Goal: Find specific page/section: Find specific page/section

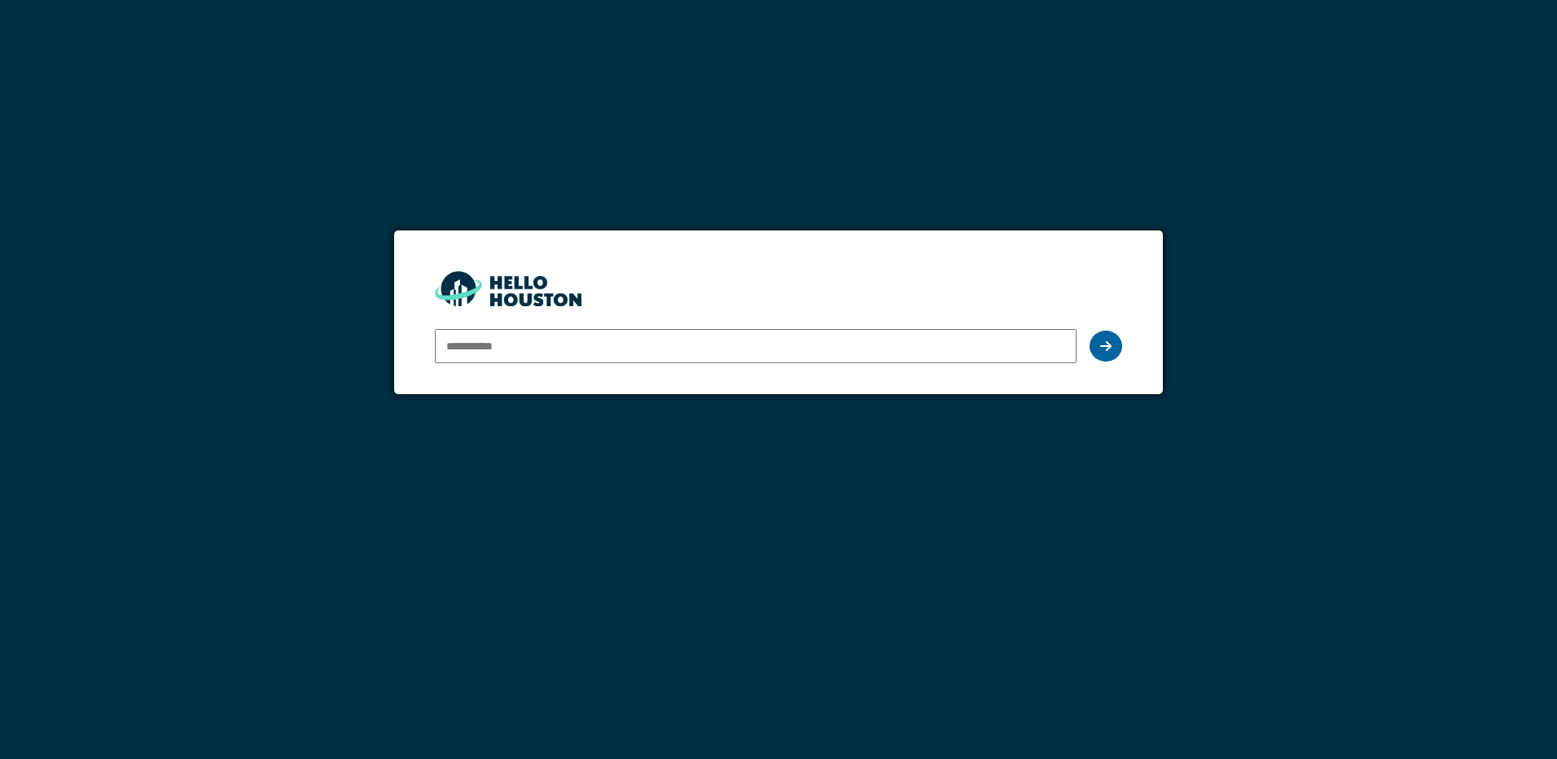
type input "**********"
click at [1108, 352] on icon at bounding box center [1105, 346] width 11 height 13
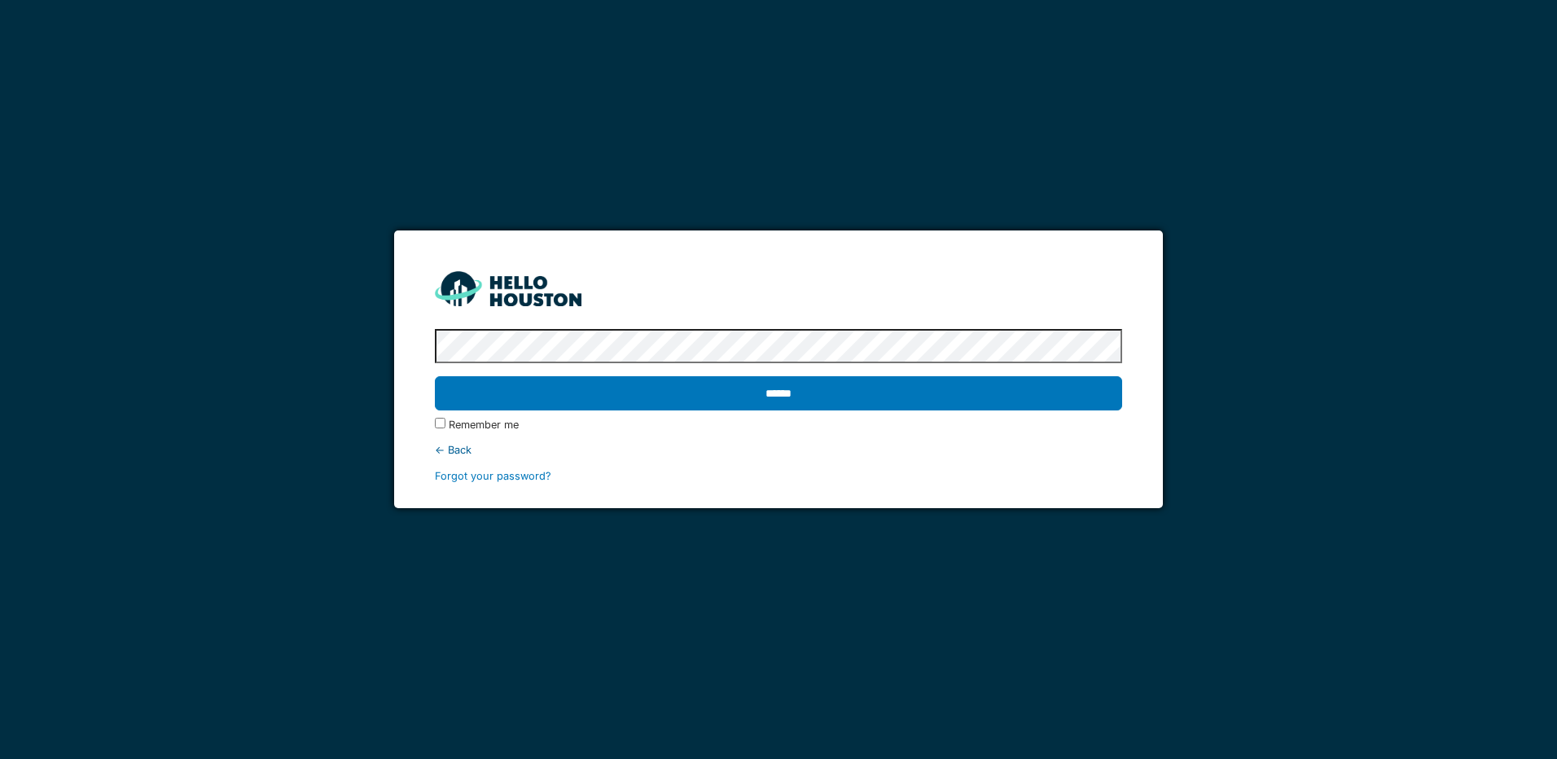
click at [658, 419] on div "Remember me" at bounding box center [778, 424] width 687 height 15
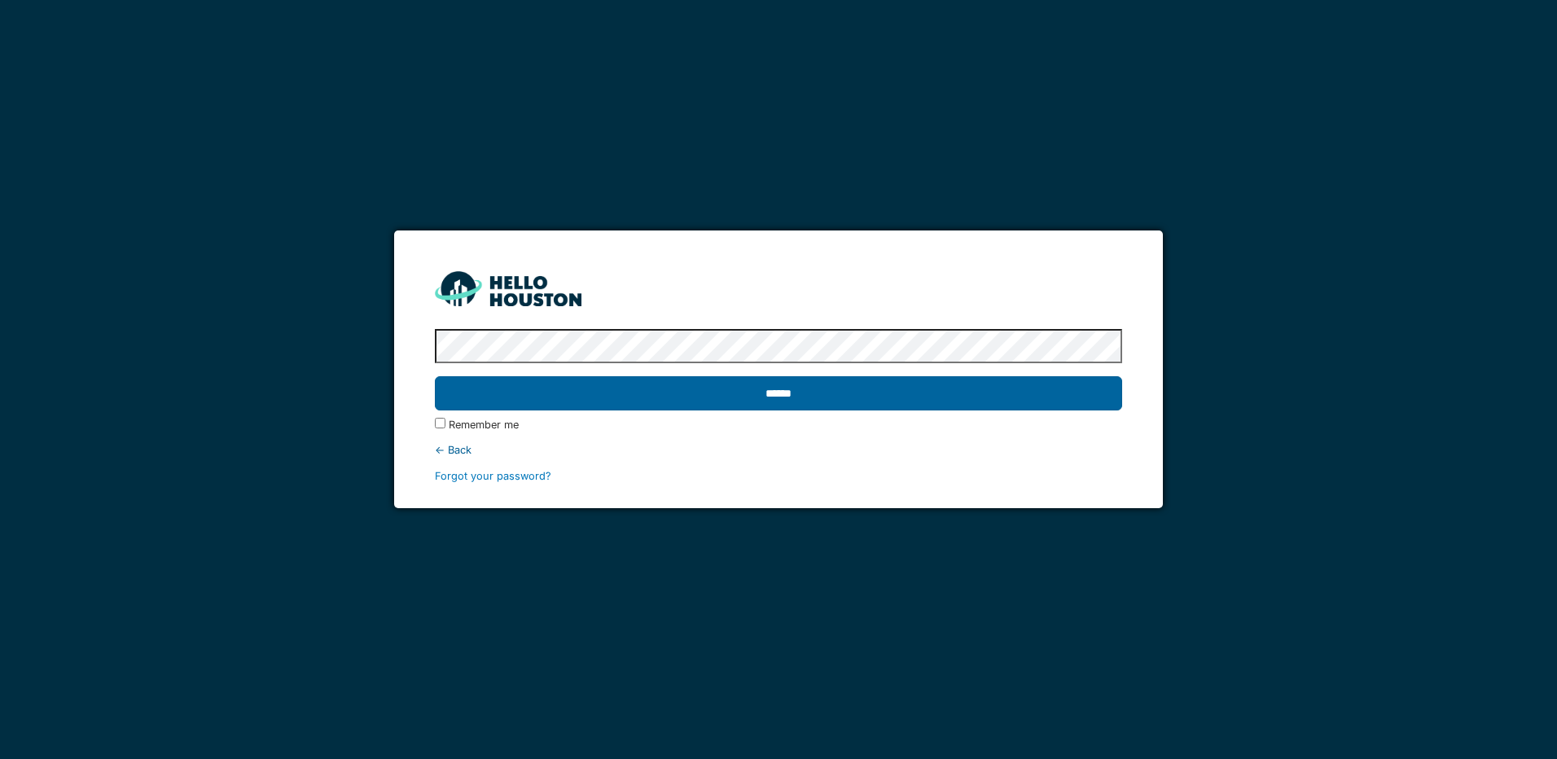
click at [682, 402] on input "******" at bounding box center [778, 393] width 687 height 34
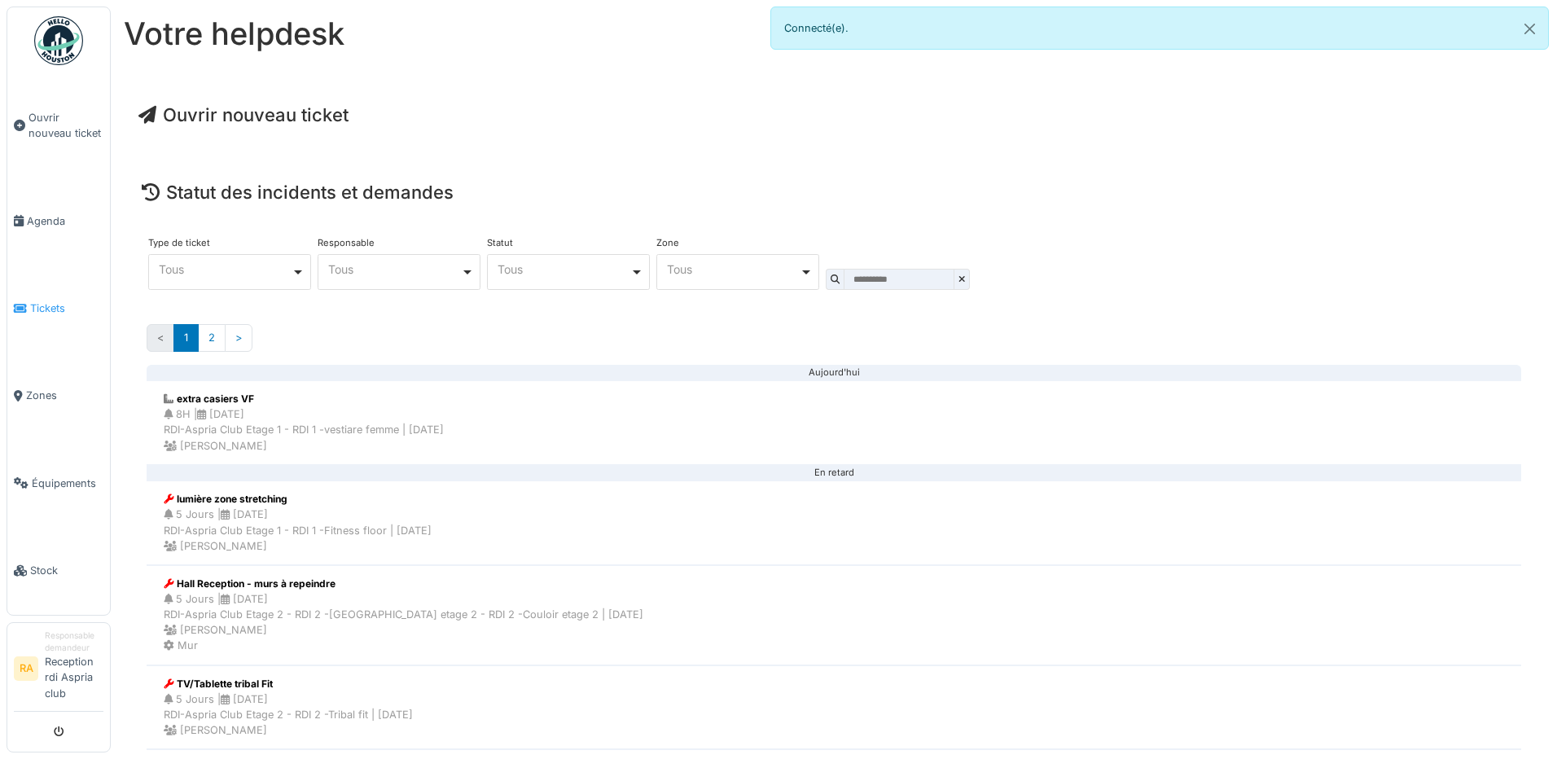
click at [68, 308] on span "Tickets" at bounding box center [66, 308] width 73 height 15
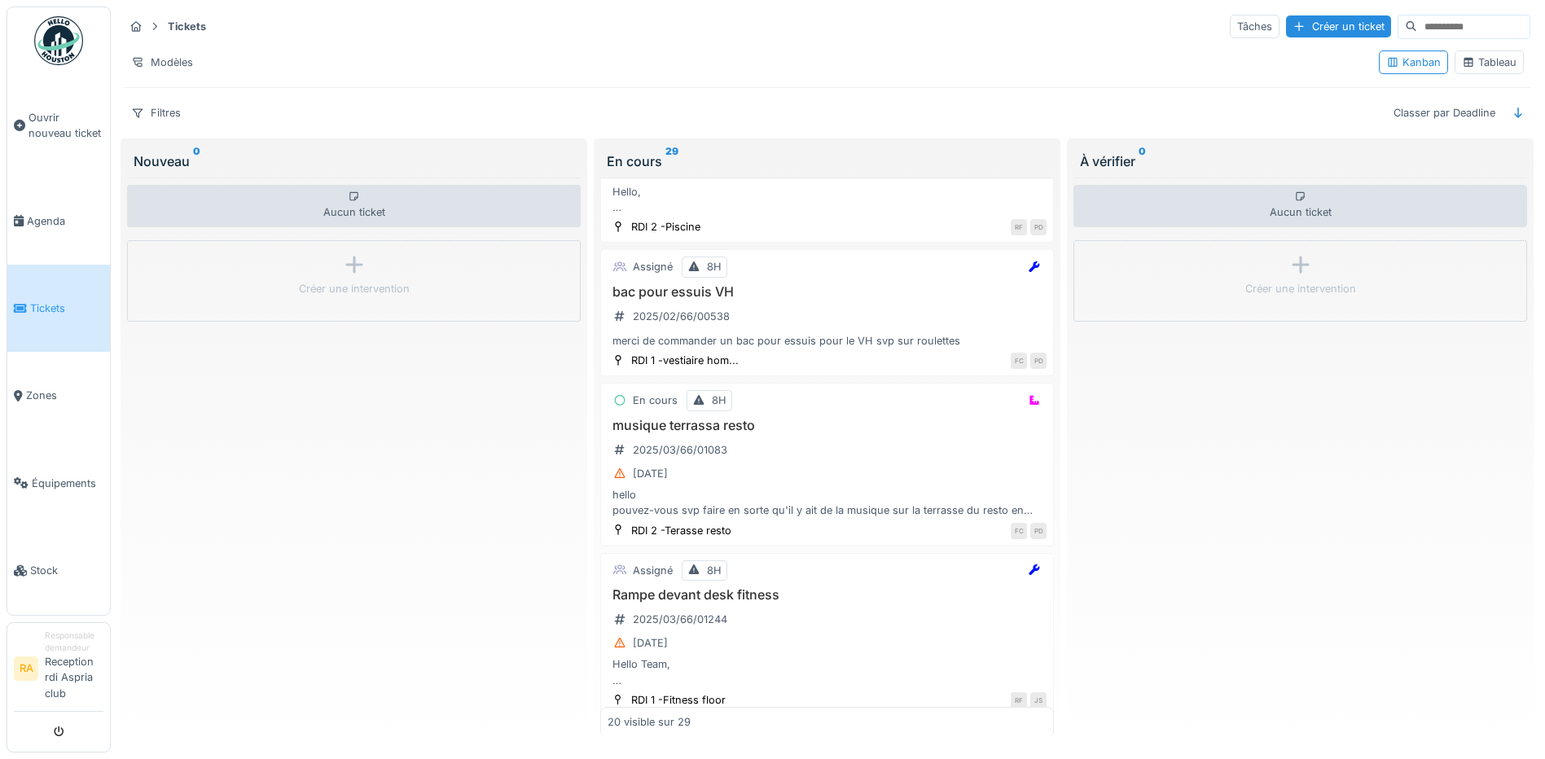
scroll to position [994, 0]
click at [1417, 33] on input at bounding box center [1473, 26] width 112 height 23
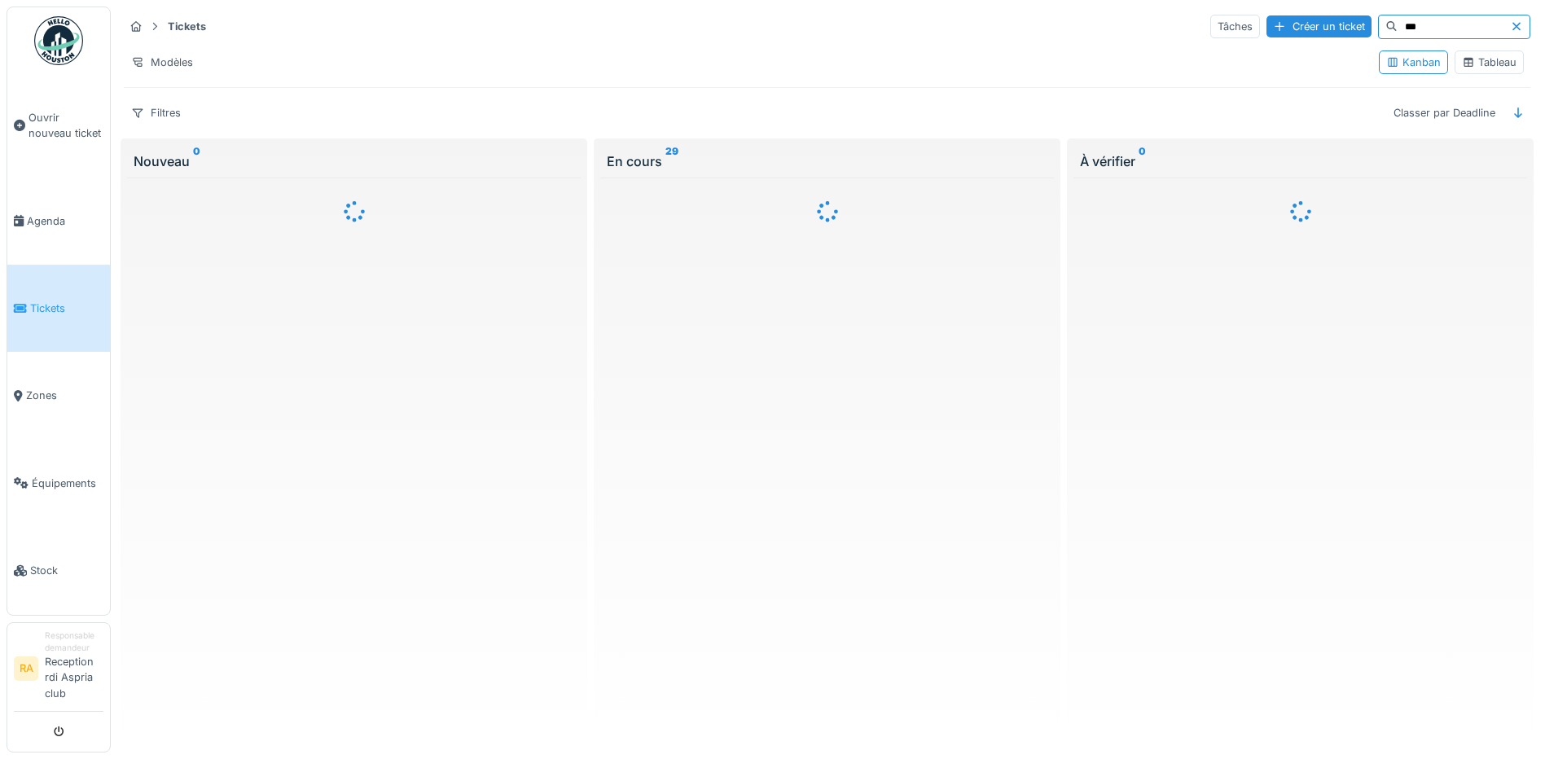
scroll to position [0, 0]
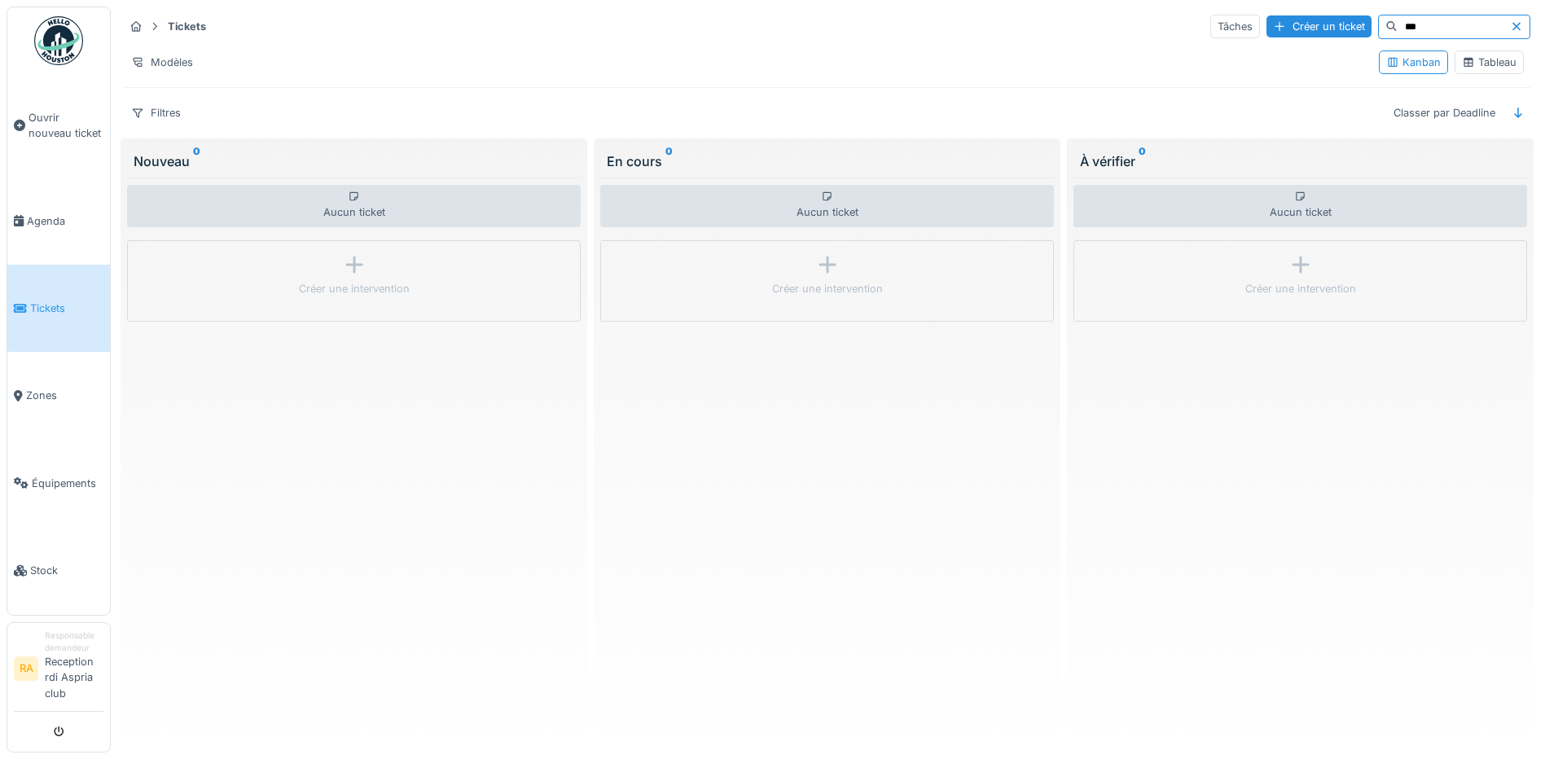
type input "***"
click at [1510, 20] on div at bounding box center [1520, 26] width 20 height 15
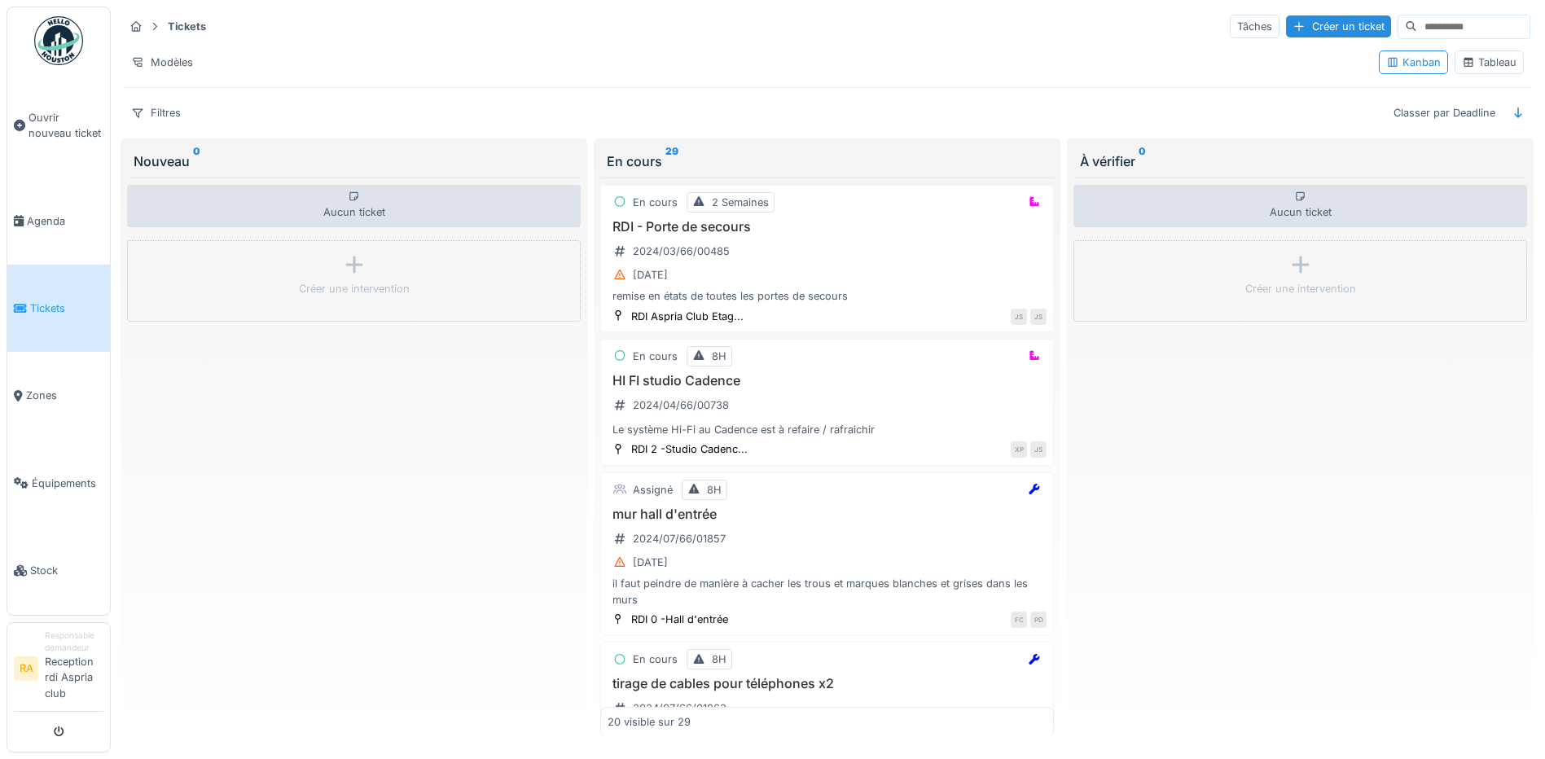
scroll to position [10, 0]
click at [216, 316] on div "Aucun ticket Créer une intervention" at bounding box center [354, 458] width 454 height 560
click at [152, 21] on icon at bounding box center [154, 26] width 13 height 11
click at [159, 106] on div "Filtres" at bounding box center [156, 113] width 64 height 24
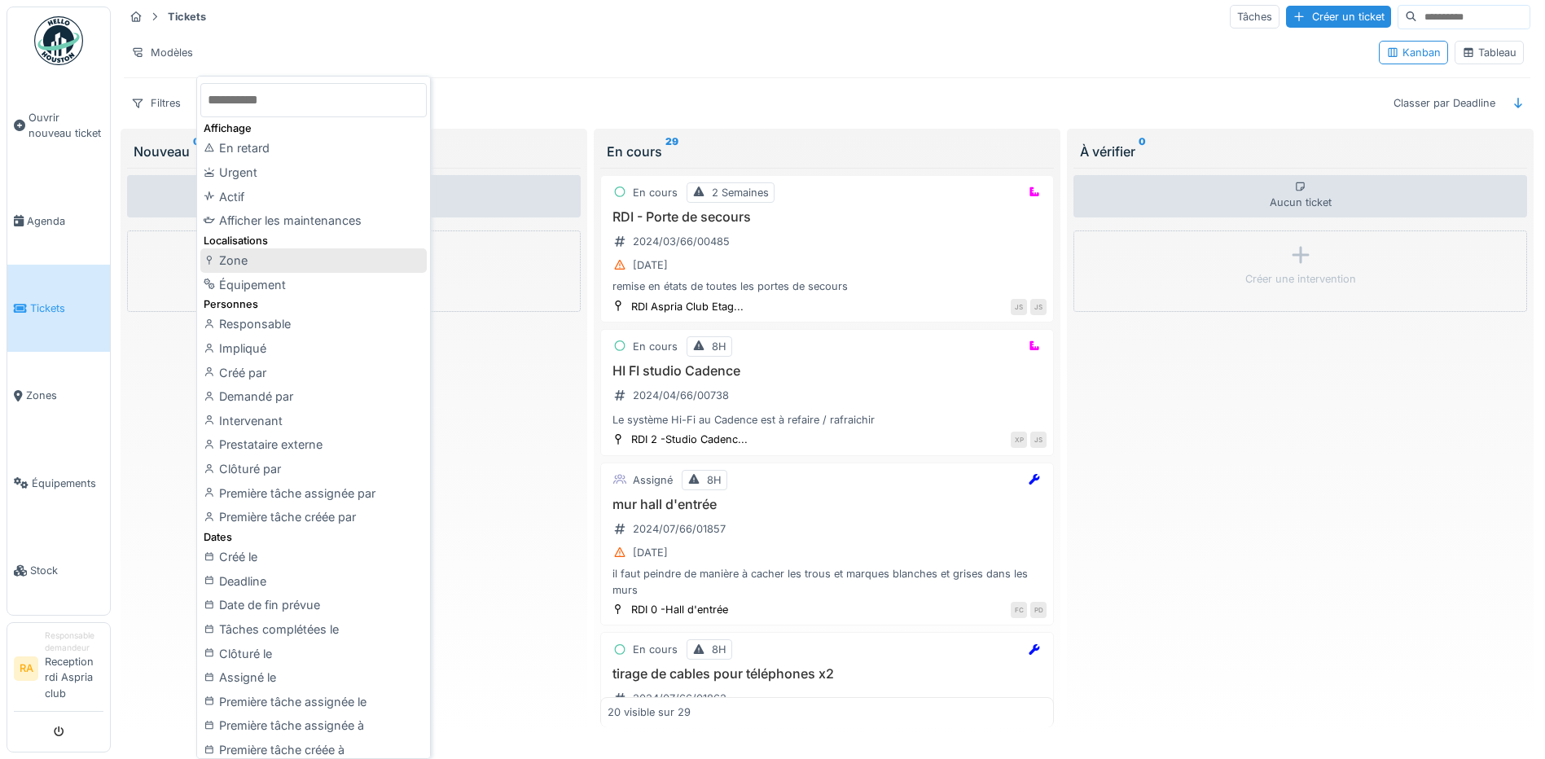
click at [228, 263] on div "Zone" at bounding box center [313, 260] width 226 height 24
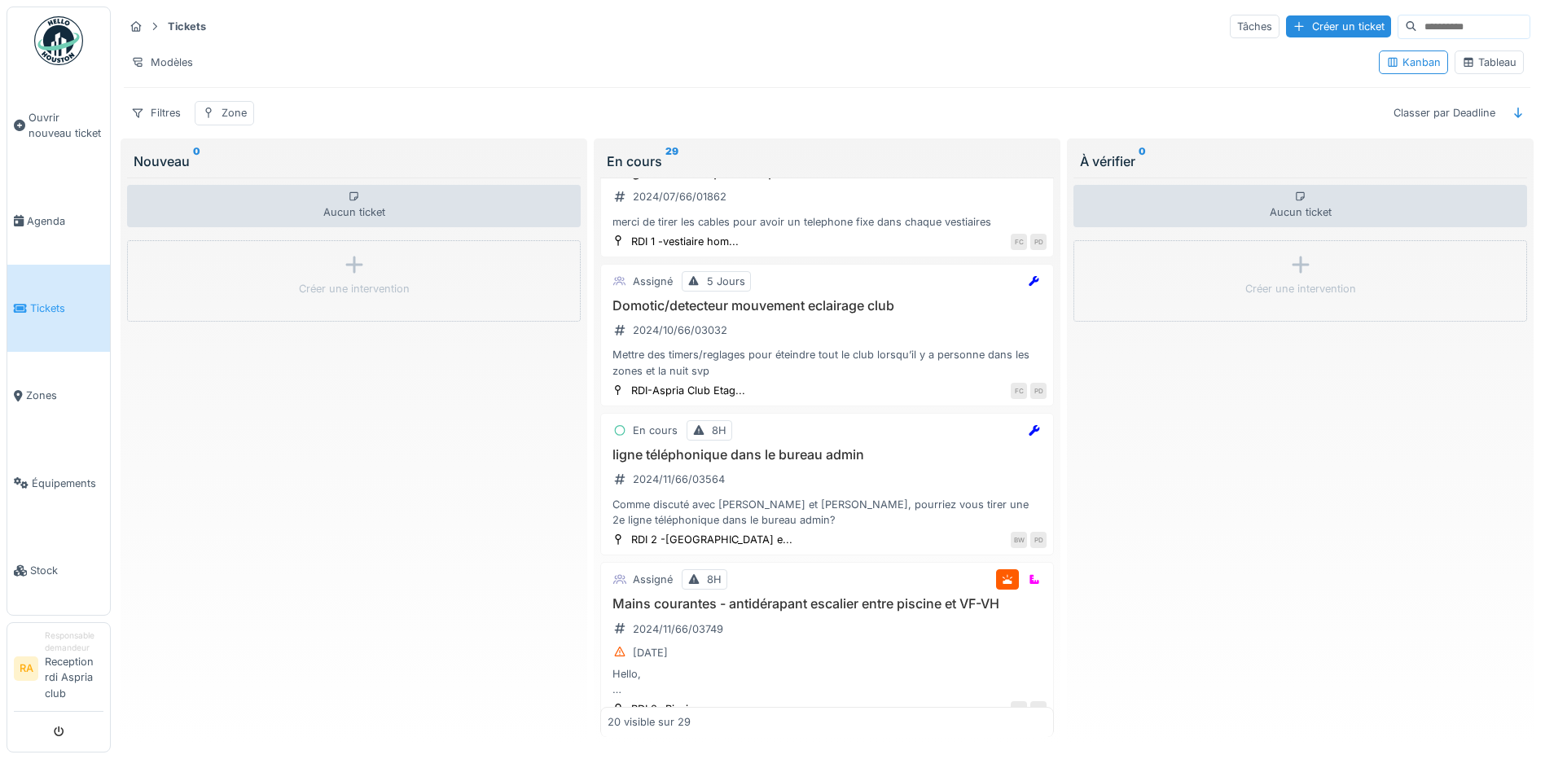
scroll to position [0, 0]
click at [50, 135] on span "Ouvrir nouveau ticket" at bounding box center [66, 125] width 75 height 31
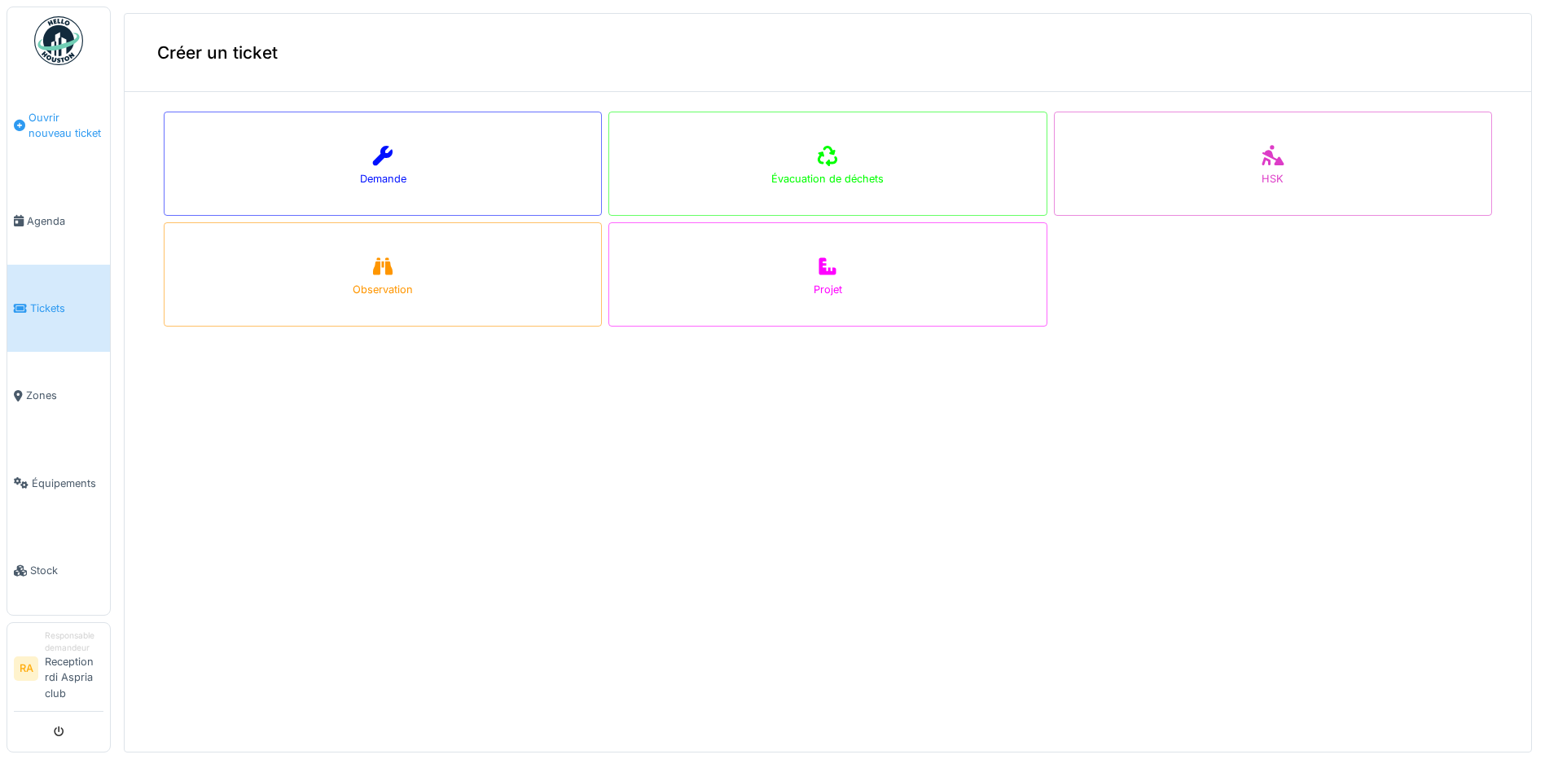
click at [37, 126] on span "Ouvrir nouveau ticket" at bounding box center [66, 125] width 75 height 31
click at [64, 400] on span "Zones" at bounding box center [64, 395] width 77 height 15
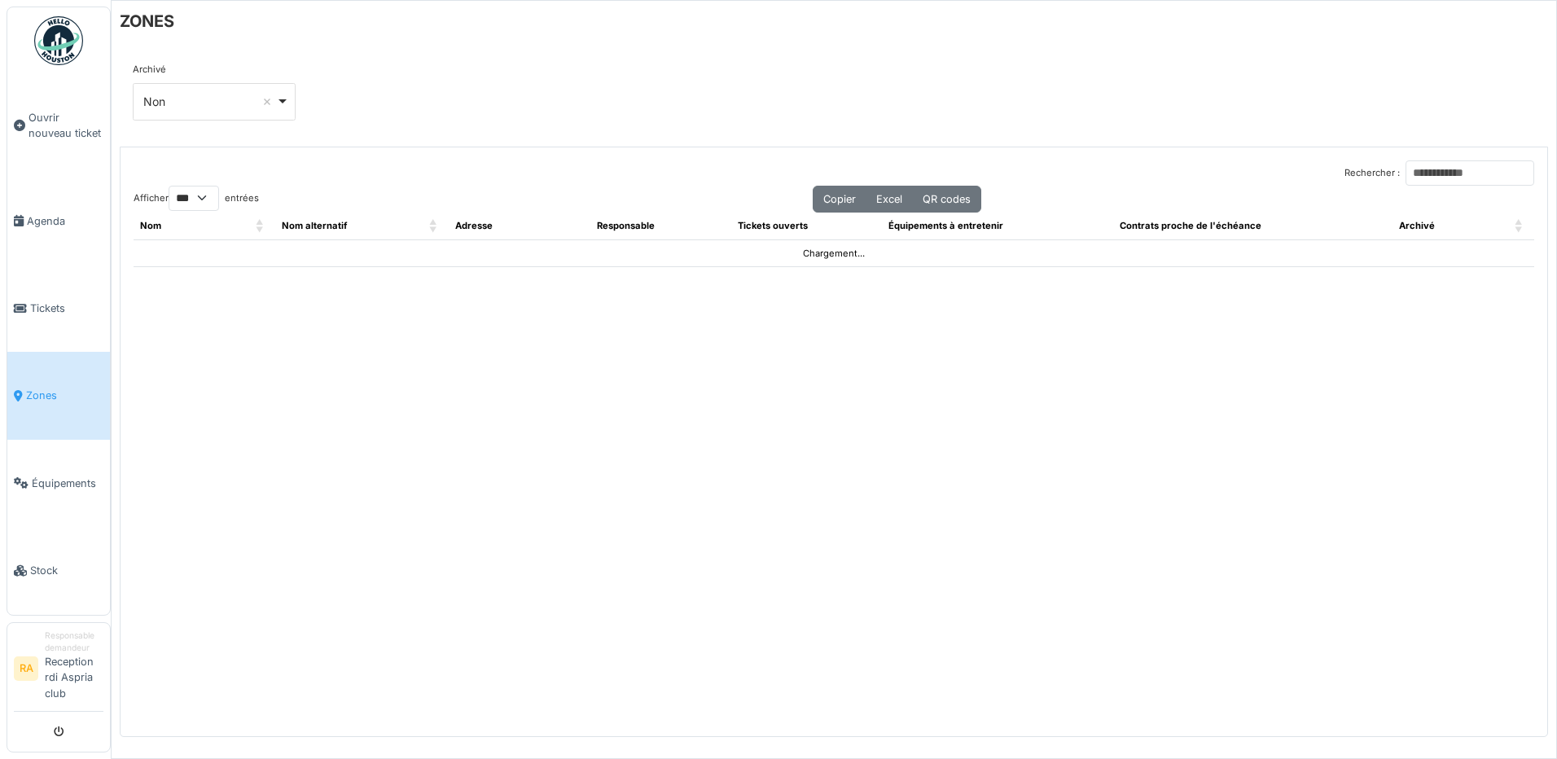
select select "***"
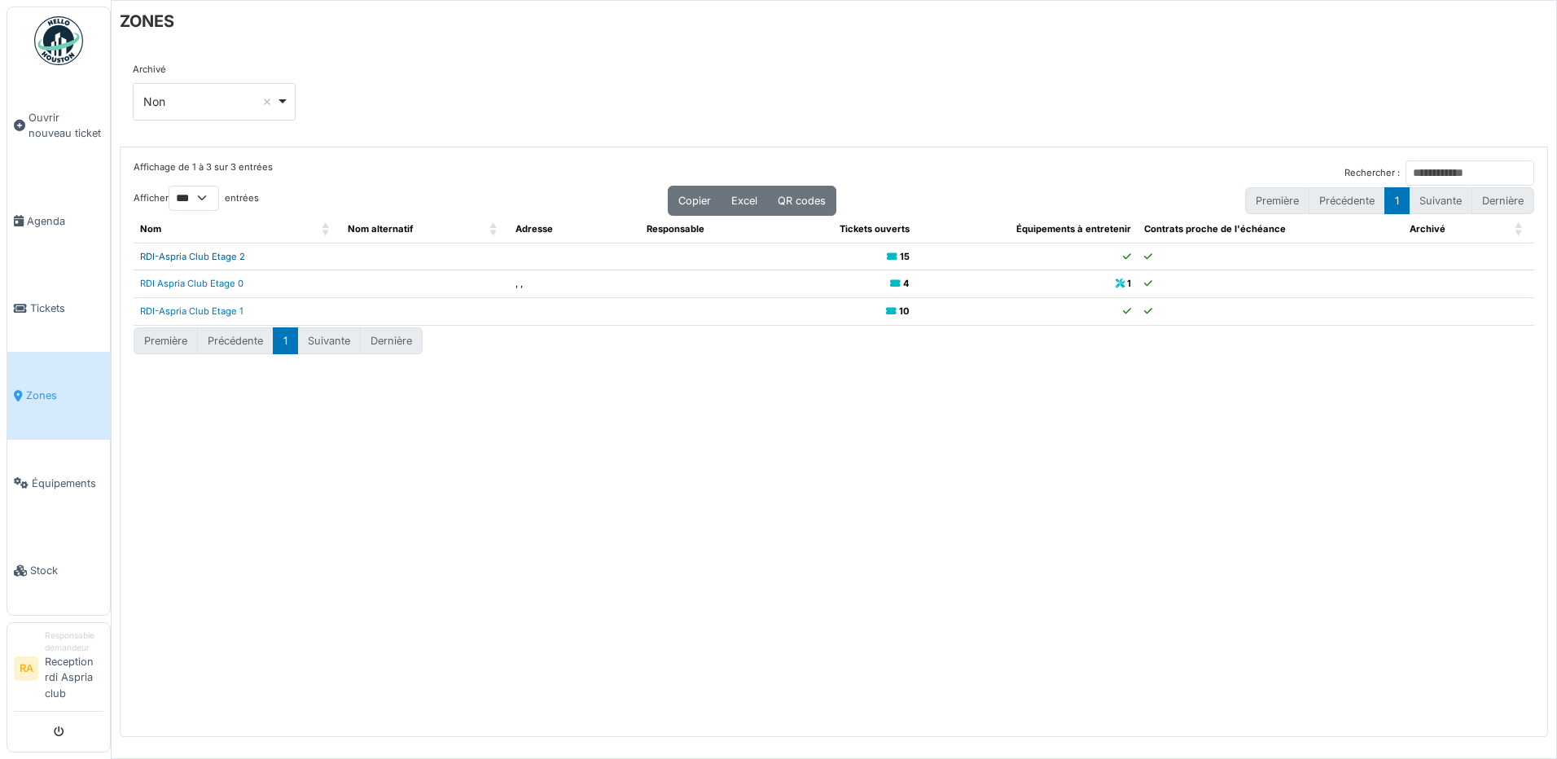
click at [213, 259] on link "RDI-Aspria Club Etage 2" at bounding box center [192, 256] width 105 height 11
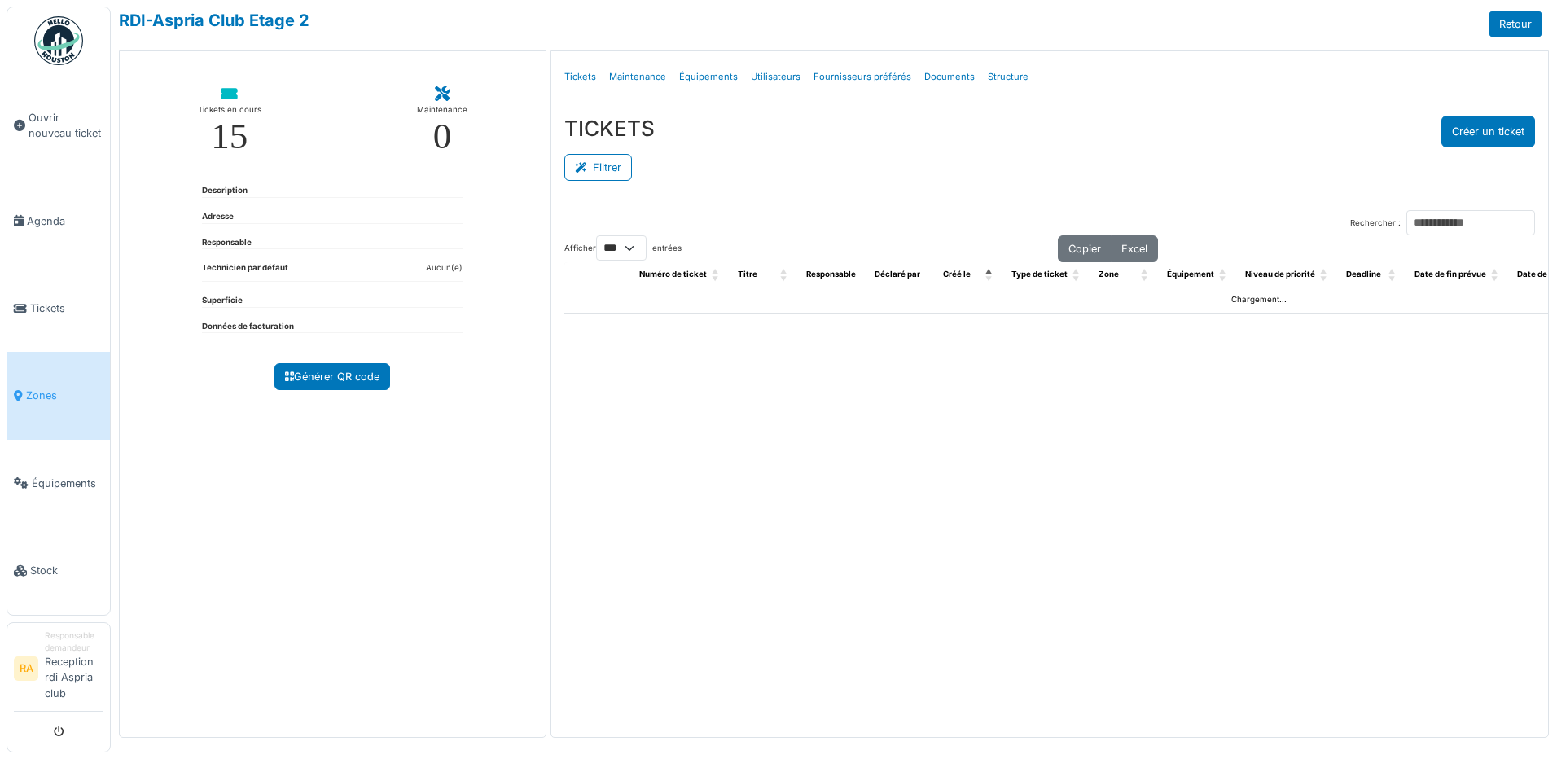
select select "***"
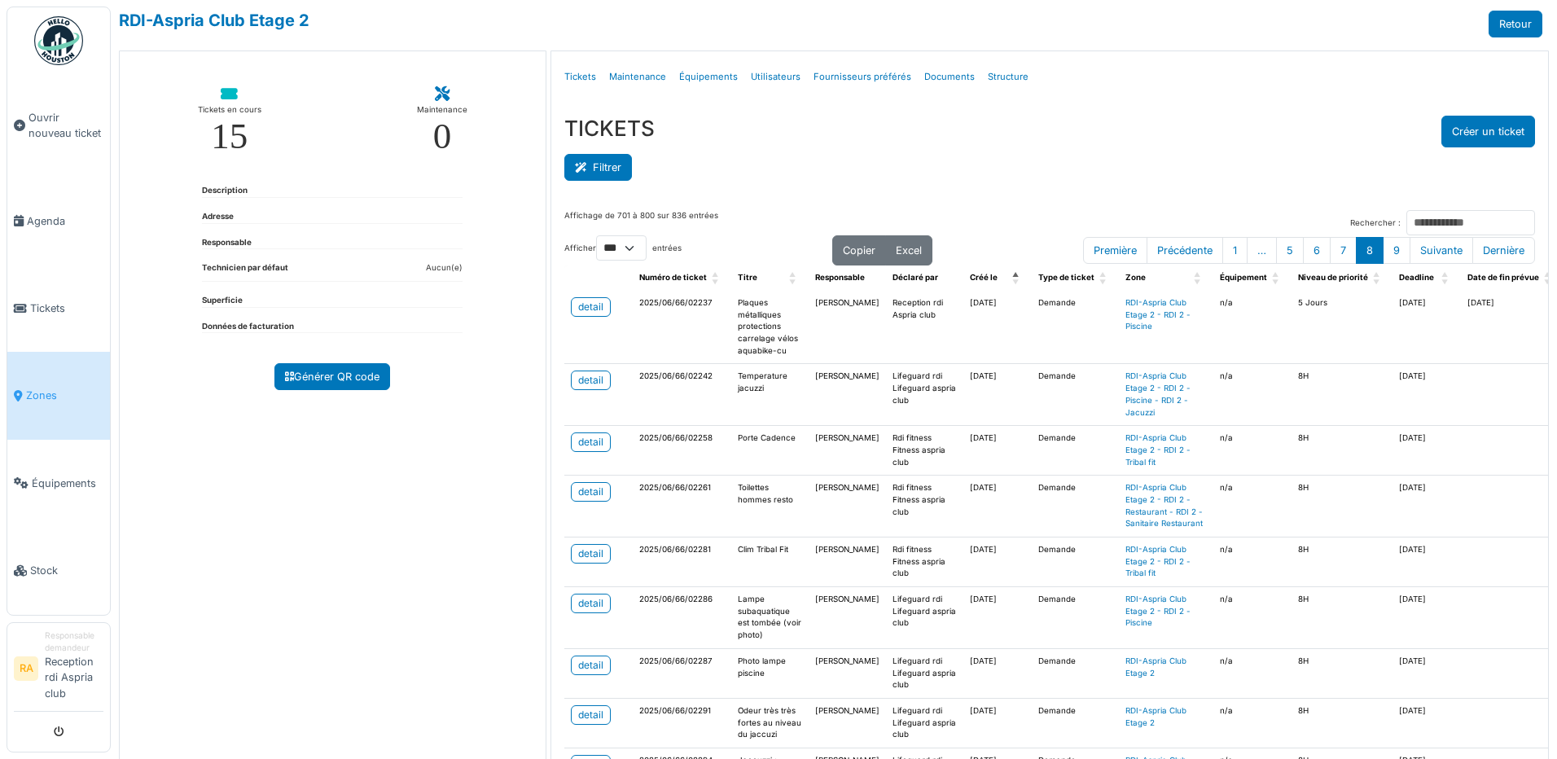
click at [597, 162] on button "Filtrer" at bounding box center [598, 167] width 68 height 27
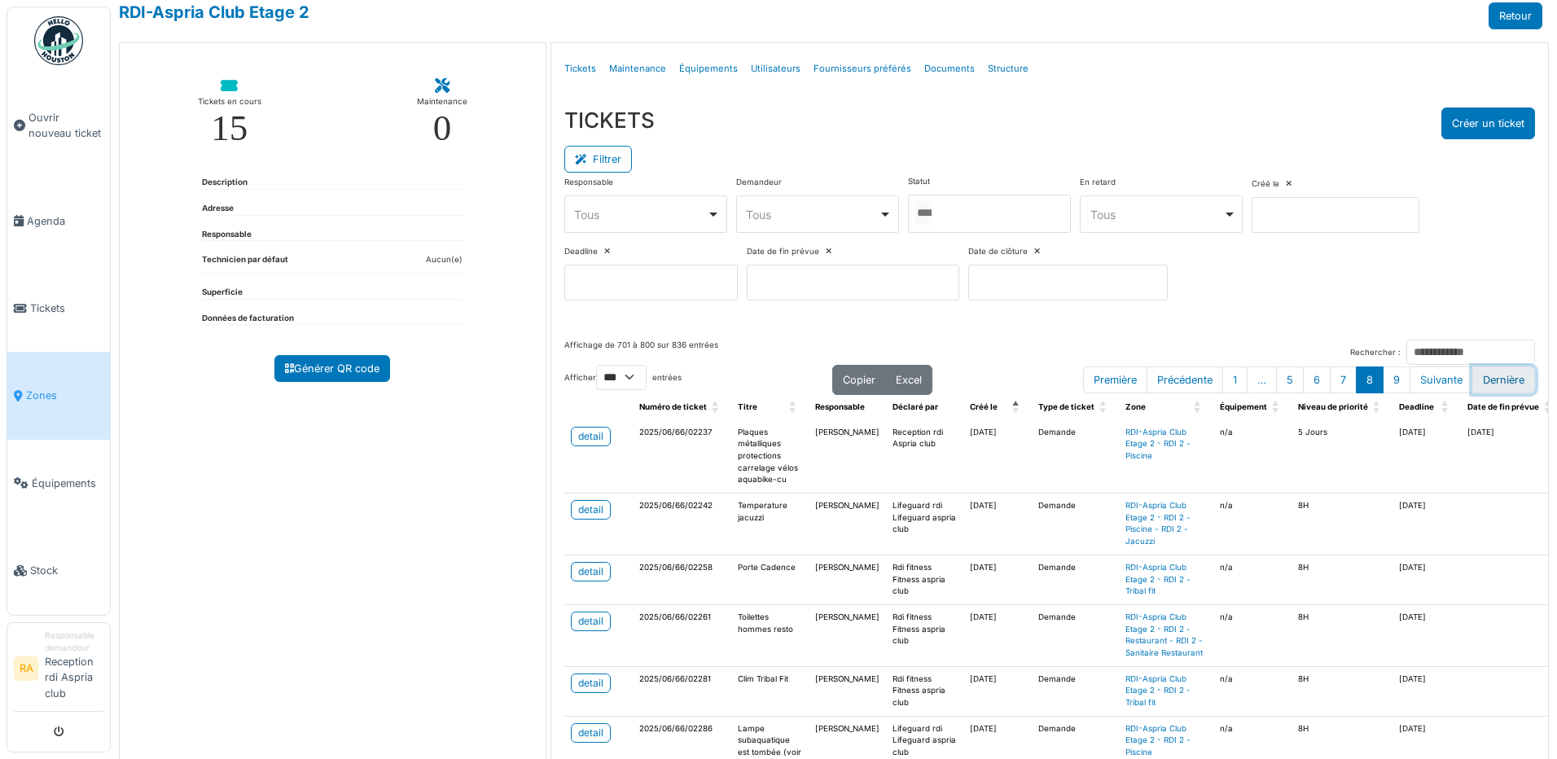
click at [1494, 380] on button "Dernière" at bounding box center [1503, 379] width 63 height 27
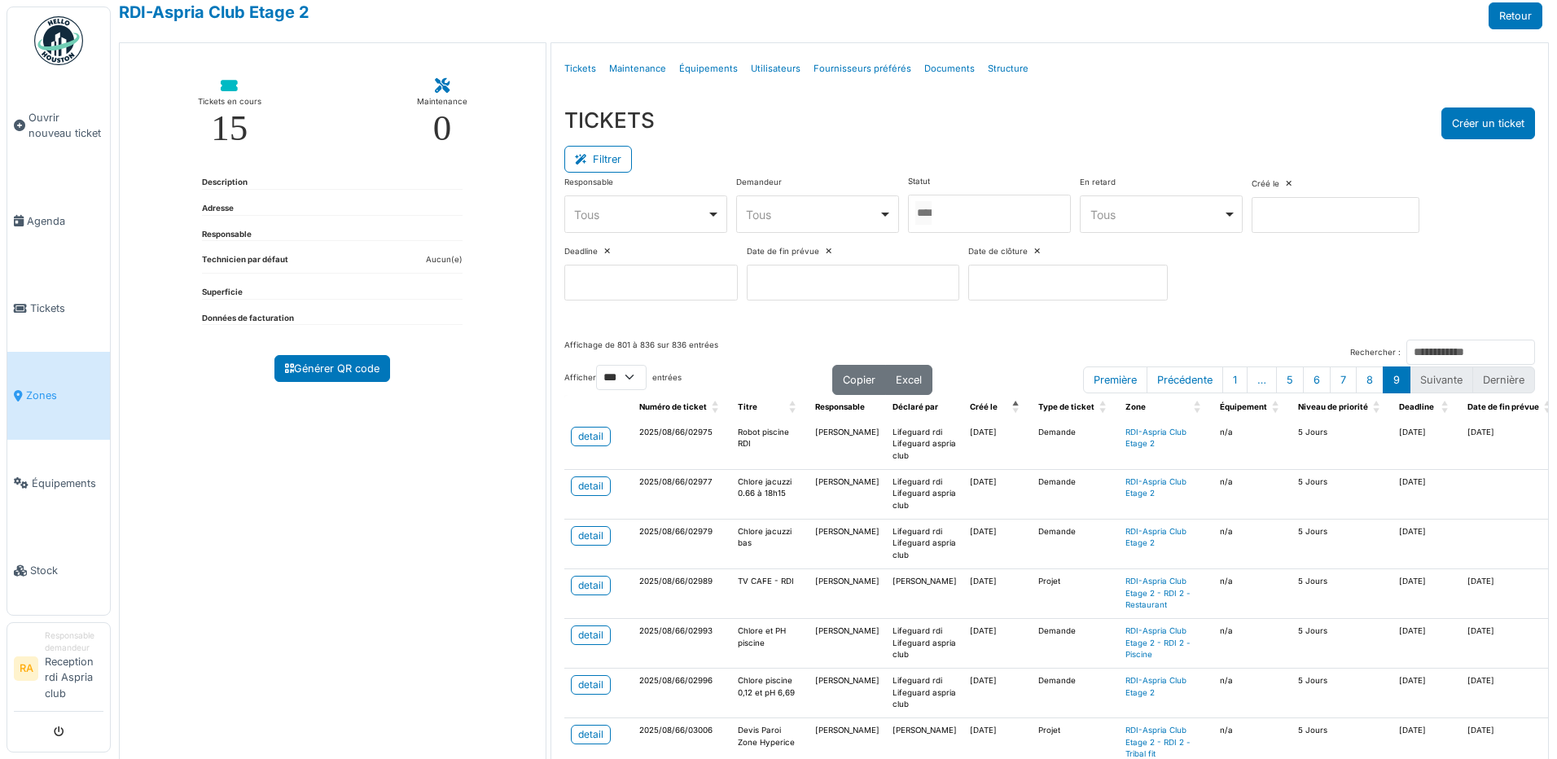
click at [1418, 377] on li "Suivante" at bounding box center [1442, 379] width 63 height 27
click at [1415, 382] on li "Suivante" at bounding box center [1442, 379] width 63 height 27
click at [1415, 380] on li "Suivante" at bounding box center [1442, 379] width 63 height 27
click at [1413, 370] on li "Suivante" at bounding box center [1442, 379] width 63 height 27
